Goal: Task Accomplishment & Management: Use online tool/utility

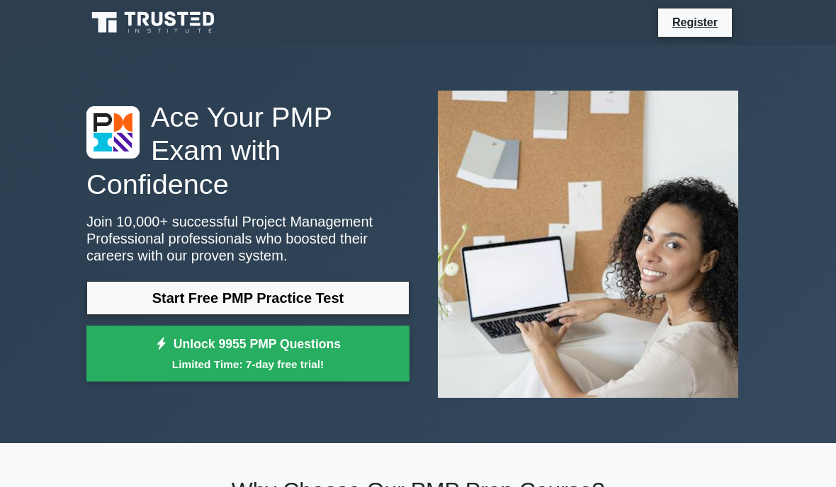
click at [382, 308] on link "Start Free PMP Practice Test" at bounding box center [247, 298] width 323 height 34
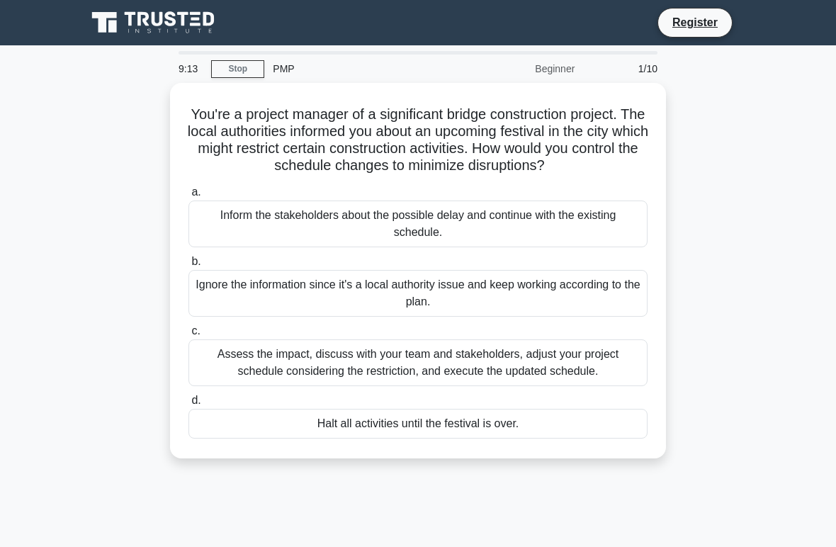
click at [617, 374] on div "Assess the impact, discuss with your team and stakeholders, adjust your project…" at bounding box center [417, 362] width 459 height 47
click at [188, 336] on input "c. Assess the impact, discuss with your team and stakeholders, adjust your proj…" at bounding box center [188, 331] width 0 height 9
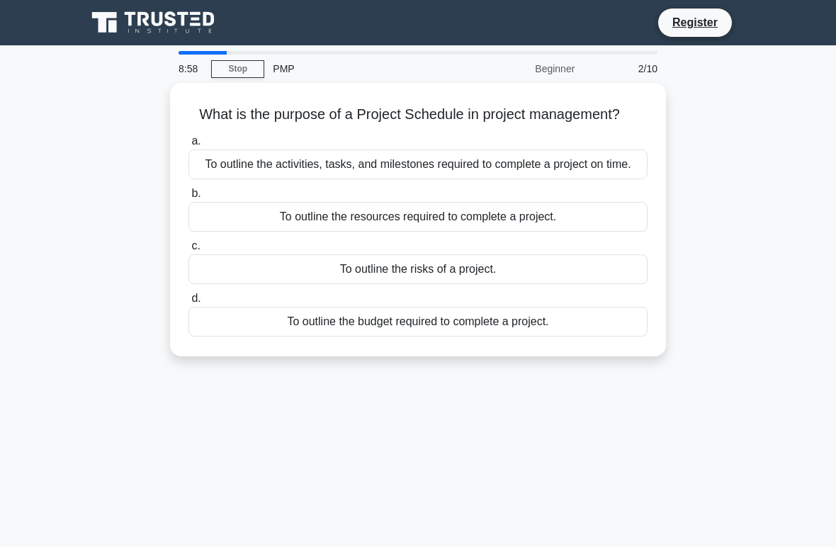
click at [584, 179] on div "To outline the activities, tasks, and milestones required to complete a project…" at bounding box center [417, 164] width 459 height 30
click at [188, 146] on input "a. To outline the activities, tasks, and milestones required to complete a proj…" at bounding box center [188, 141] width 0 height 9
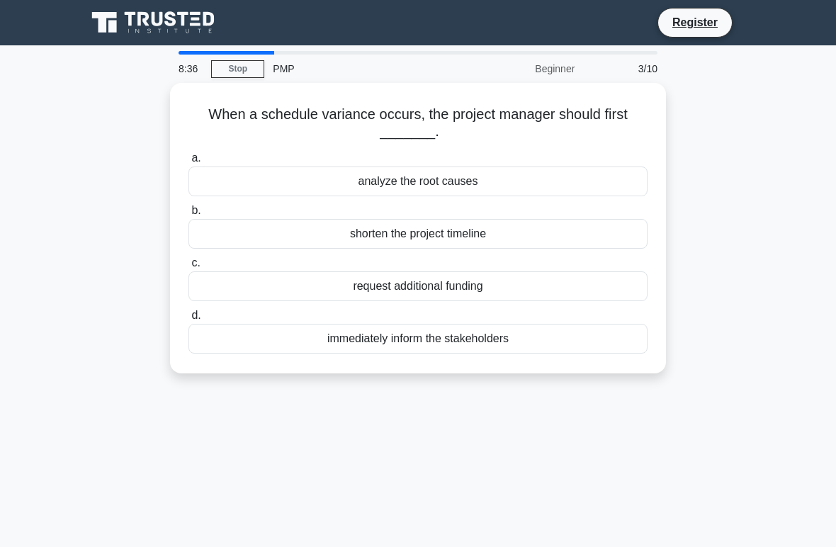
click at [589, 163] on label "a. analyze the root causes" at bounding box center [417, 172] width 459 height 47
click at [188, 163] on input "a. analyze the root causes" at bounding box center [188, 158] width 0 height 9
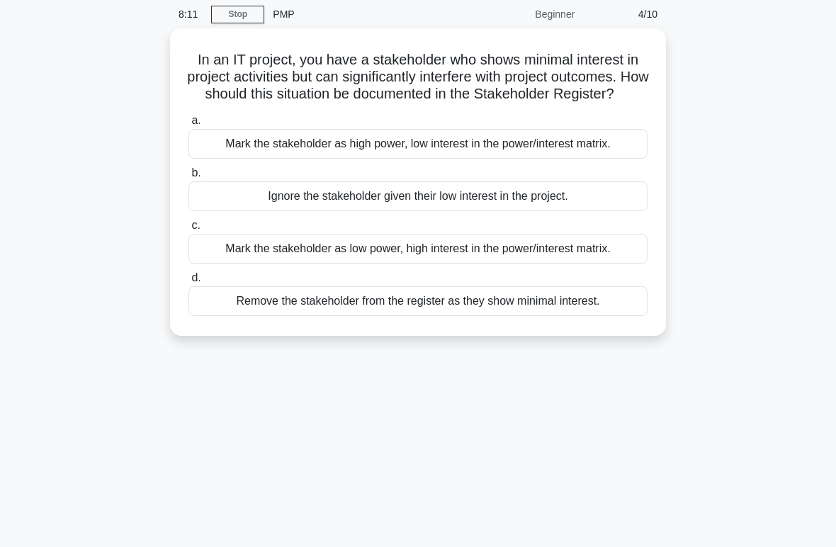
scroll to position [57, 0]
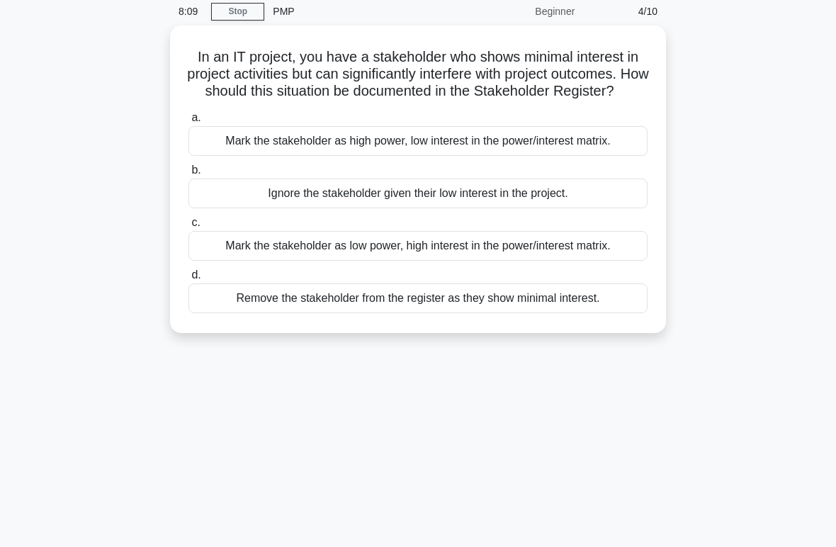
click at [618, 261] on div "Mark the stakeholder as low power, high interest in the power/interest matrix." at bounding box center [417, 246] width 459 height 30
click at [188, 227] on input "c. Mark the stakeholder as low power, high interest in the power/interest matri…" at bounding box center [188, 222] width 0 height 9
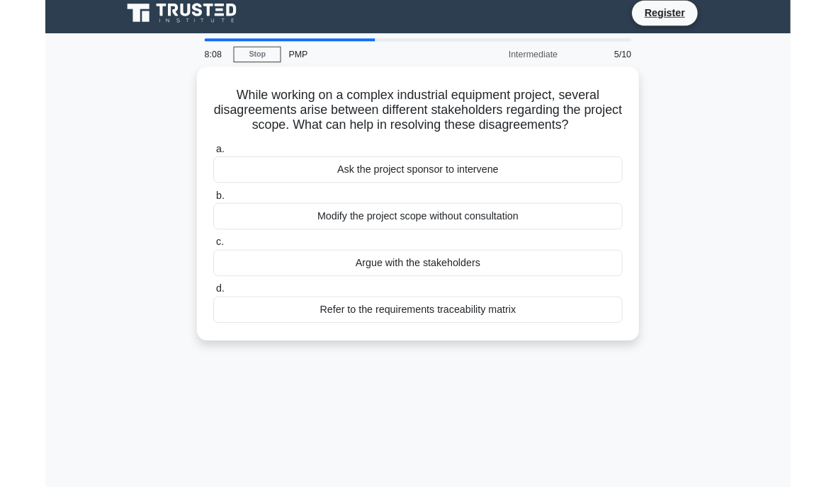
scroll to position [0, 0]
